Goal: Navigation & Orientation: Find specific page/section

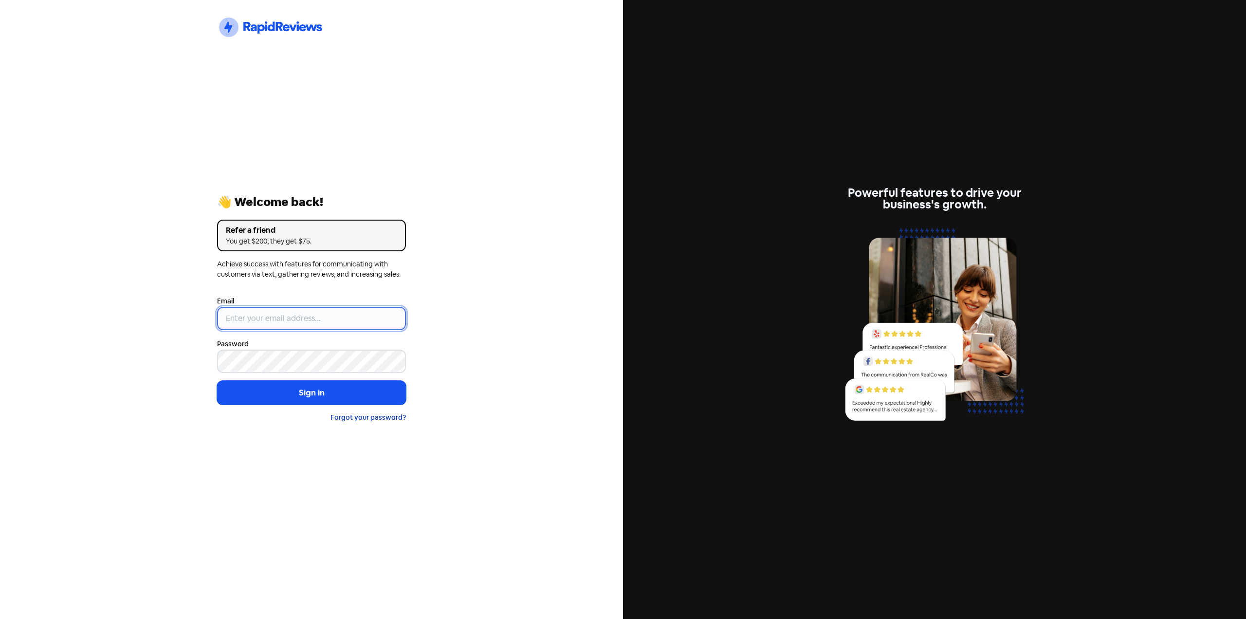
type input "[EMAIL_ADDRESS][DOMAIN_NAME]"
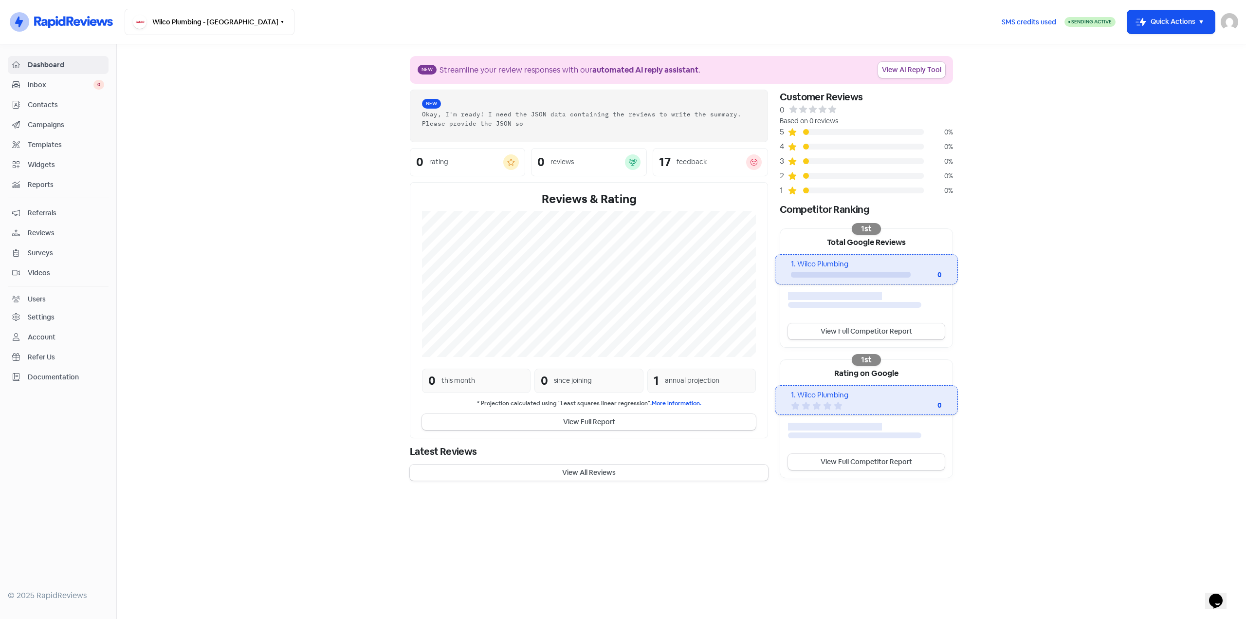
click at [45, 231] on span "Reviews" at bounding box center [66, 233] width 76 height 10
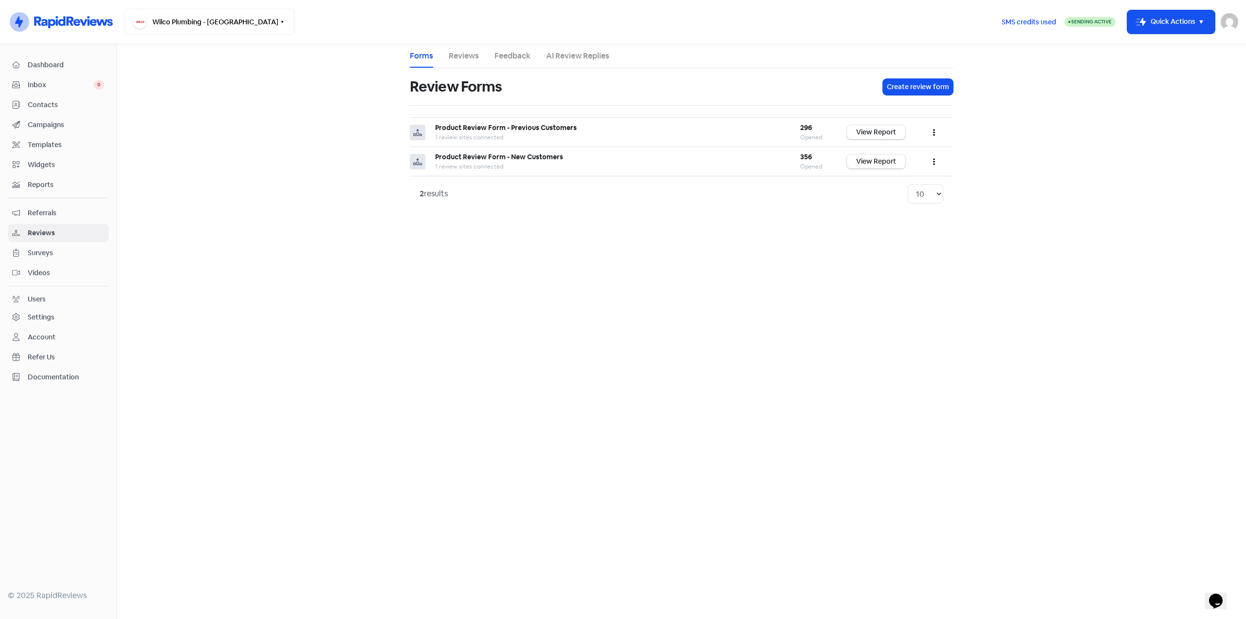
click at [35, 103] on span "Contacts" at bounding box center [66, 105] width 76 height 10
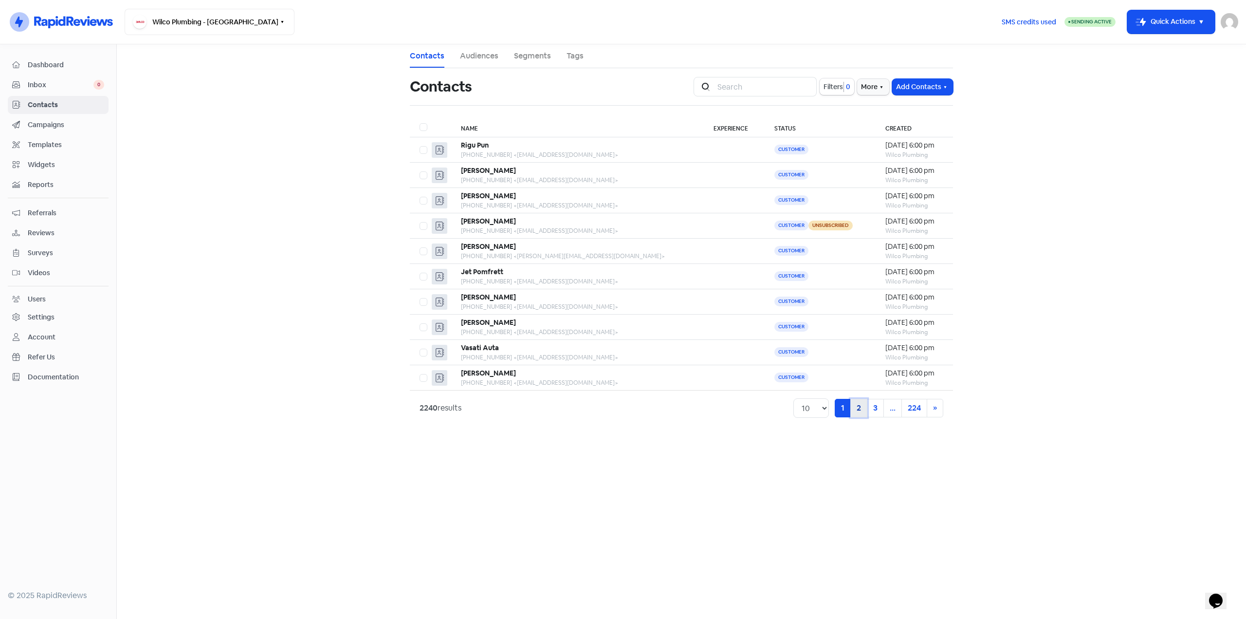
click at [862, 408] on link "2" at bounding box center [858, 408] width 17 height 18
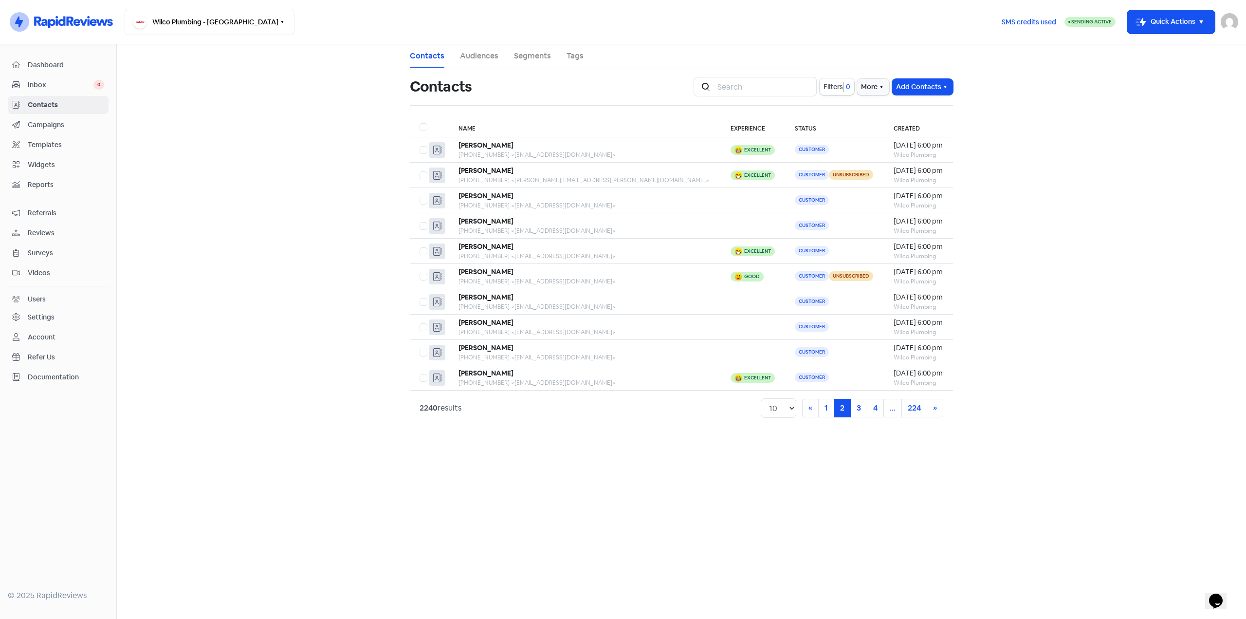
click at [42, 226] on link "Reviews" at bounding box center [58, 233] width 101 height 18
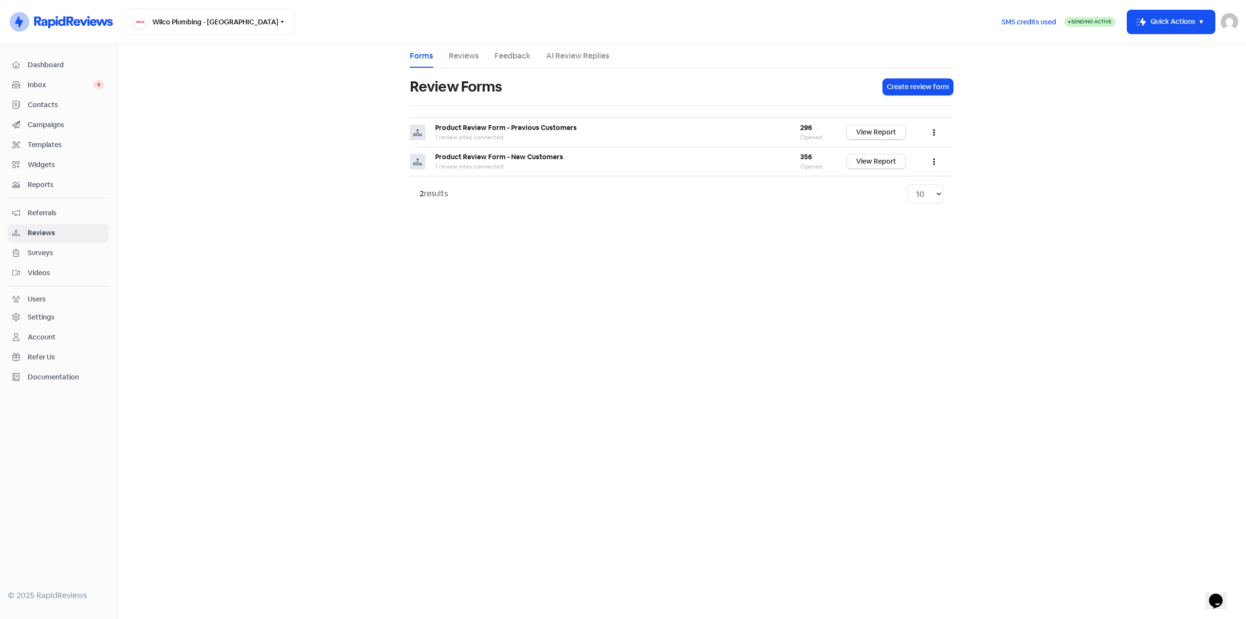
click at [501, 53] on link "Feedback" at bounding box center [513, 56] width 36 height 12
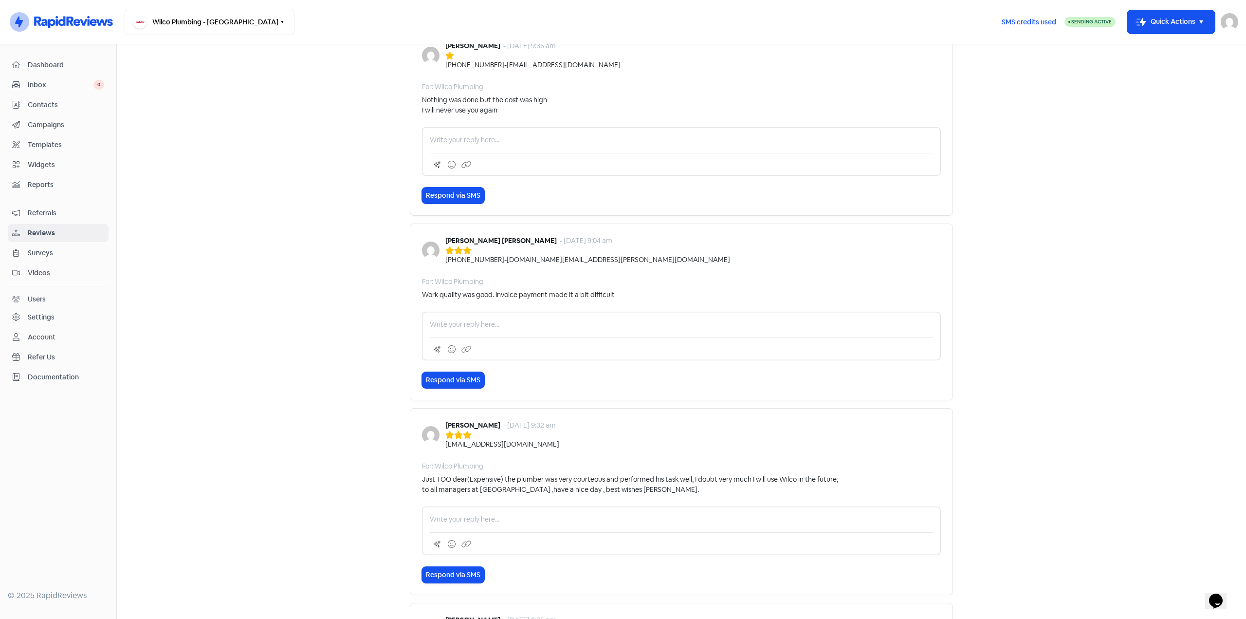
scroll to position [195, 0]
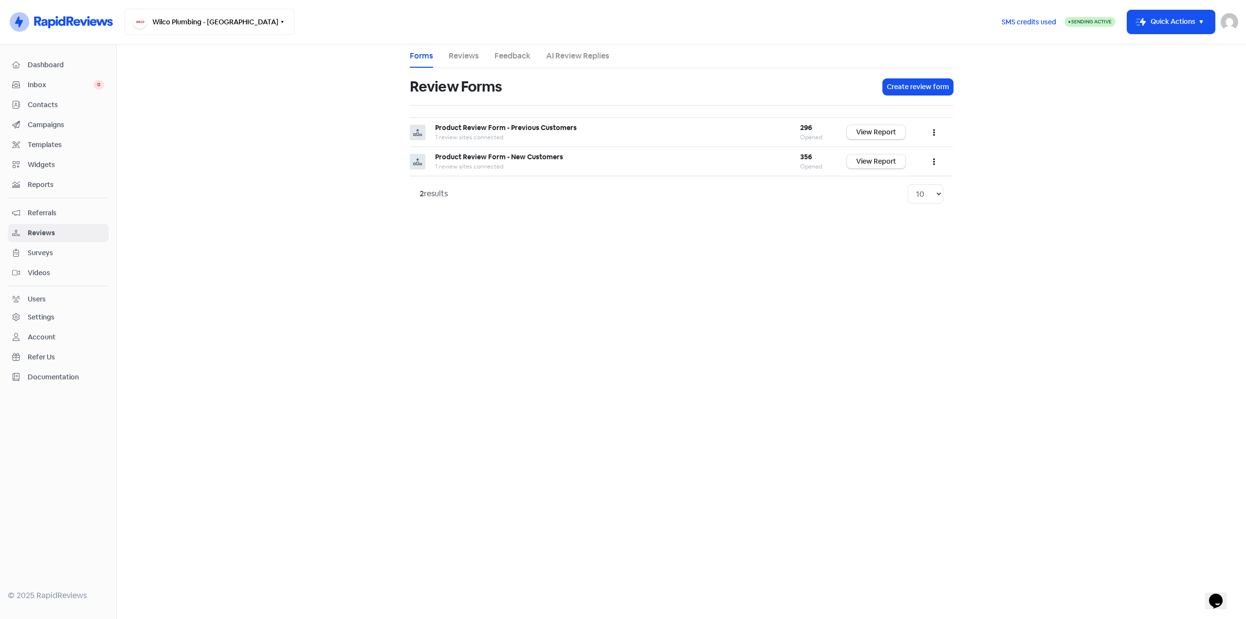
click at [49, 83] on span "Inbox" at bounding box center [61, 85] width 66 height 10
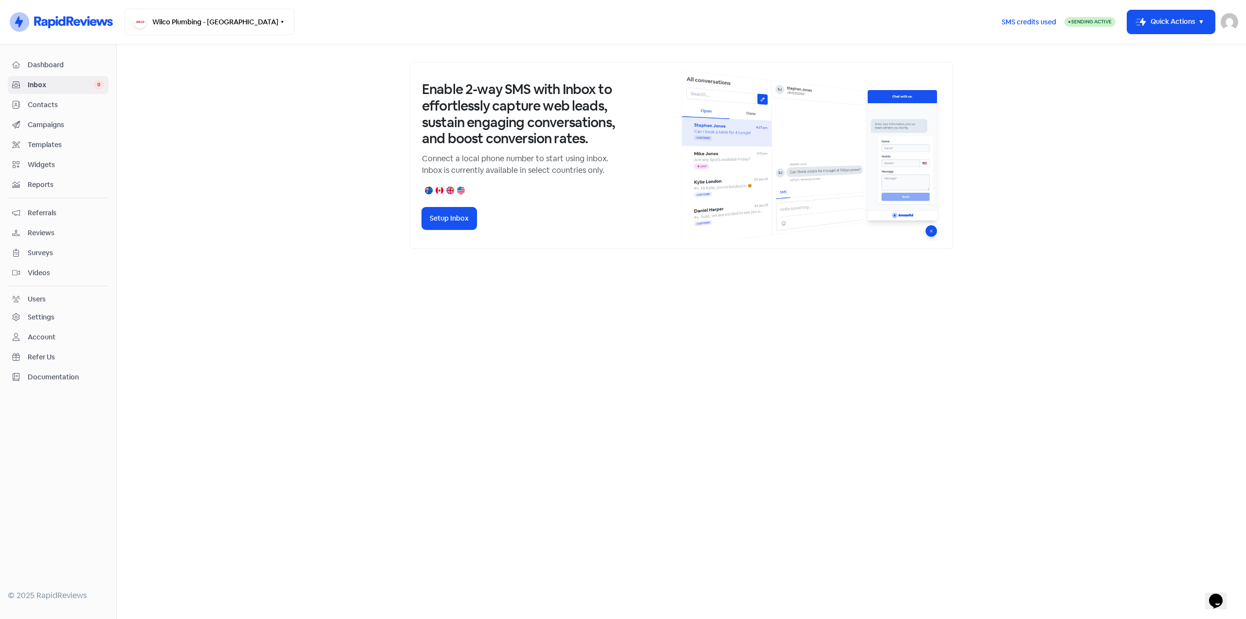
click at [46, 56] on link "Dashboard" at bounding box center [58, 65] width 101 height 18
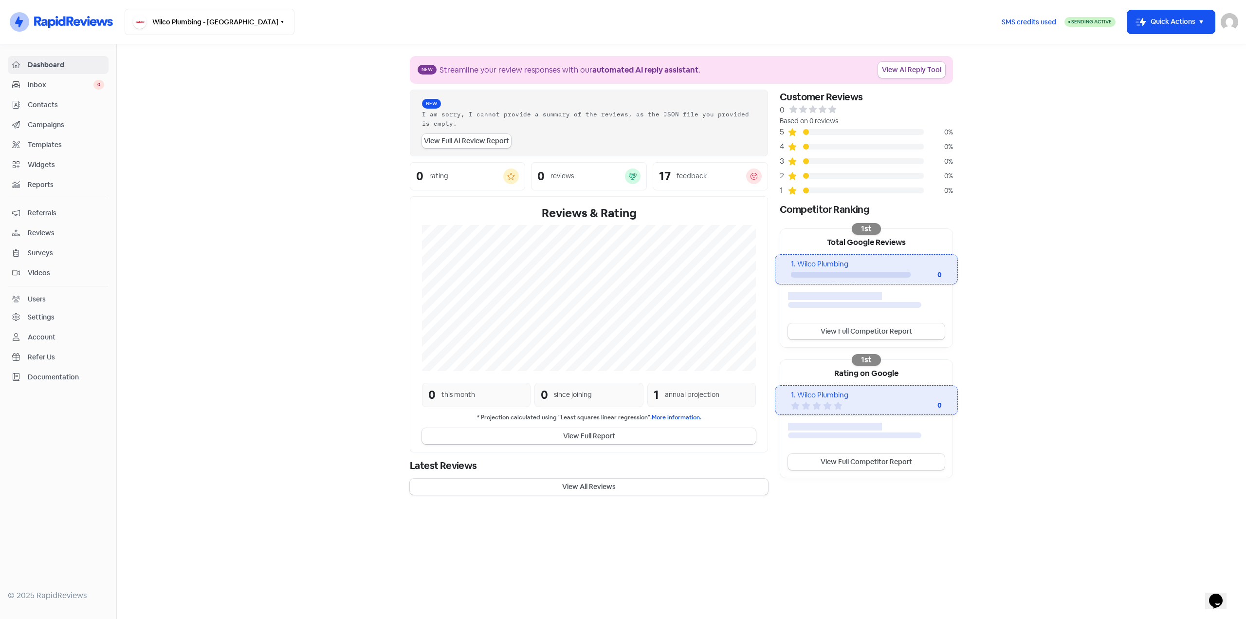
click at [48, 122] on span "Campaigns" at bounding box center [66, 125] width 76 height 10
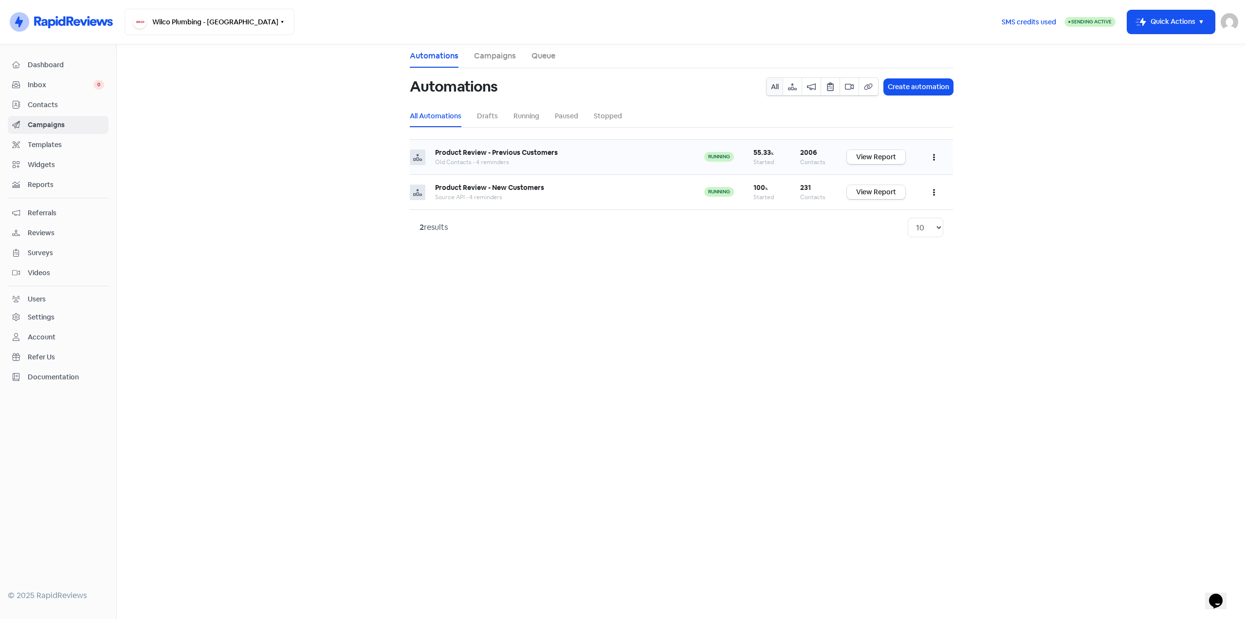
click at [867, 157] on link "View Report" at bounding box center [876, 157] width 58 height 14
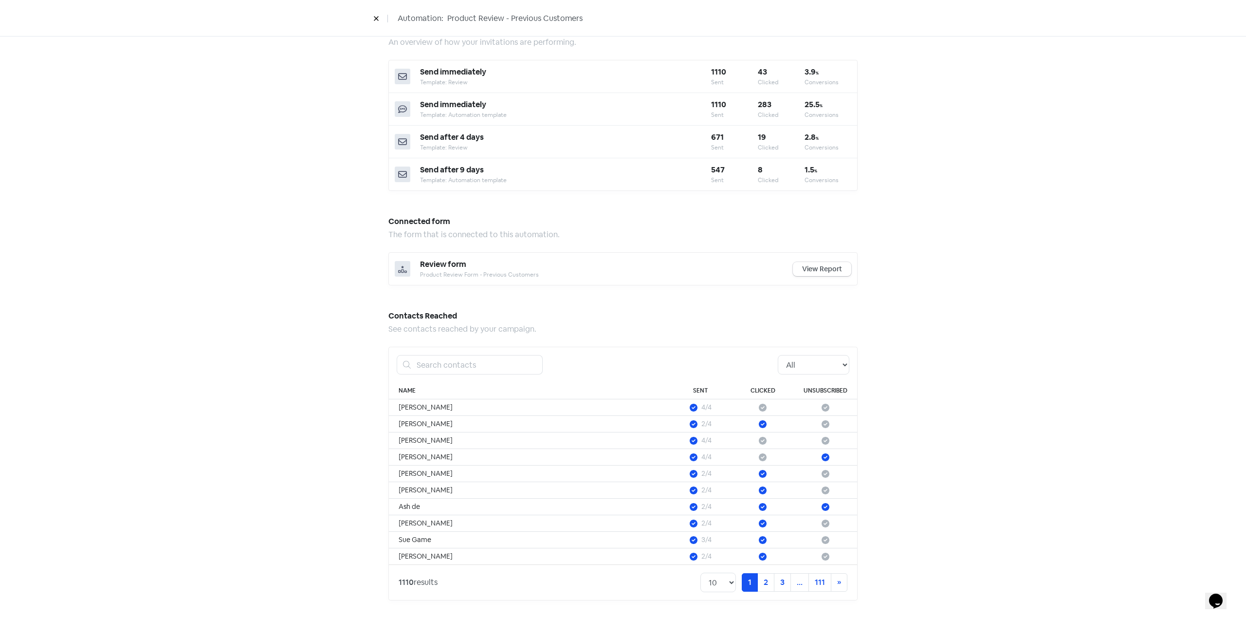
scroll to position [350, 0]
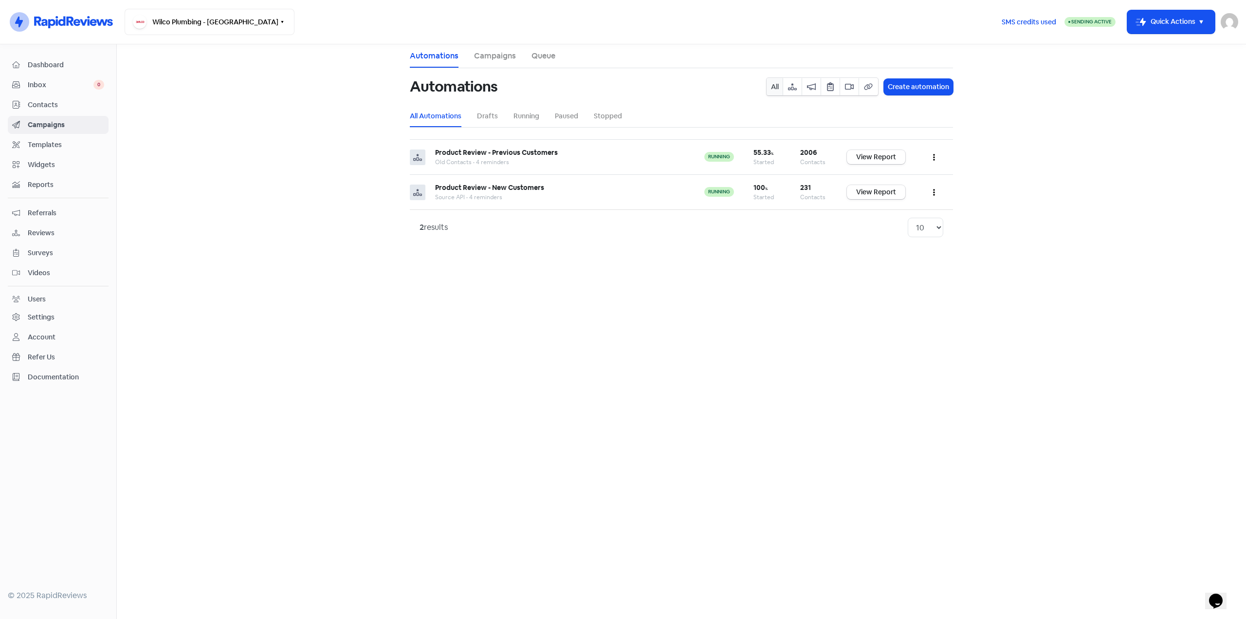
click at [504, 52] on link "Campaigns" at bounding box center [495, 56] width 42 height 12
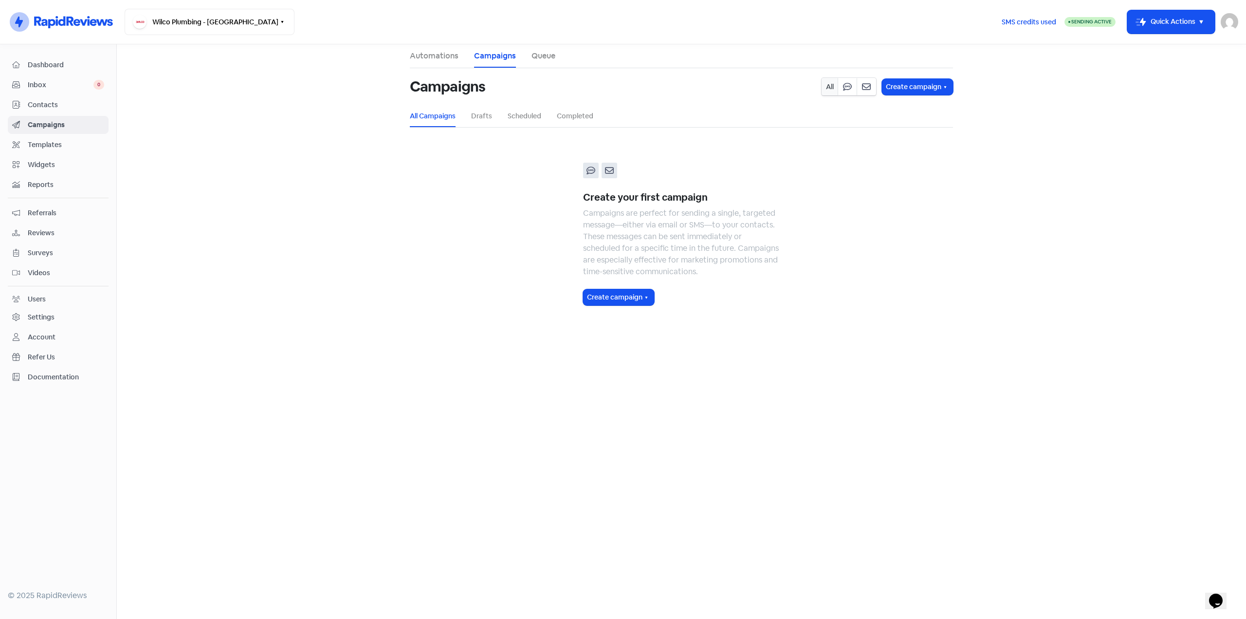
click at [446, 52] on link "Automations" at bounding box center [434, 56] width 49 height 12
